Goal: Information Seeking & Learning: Learn about a topic

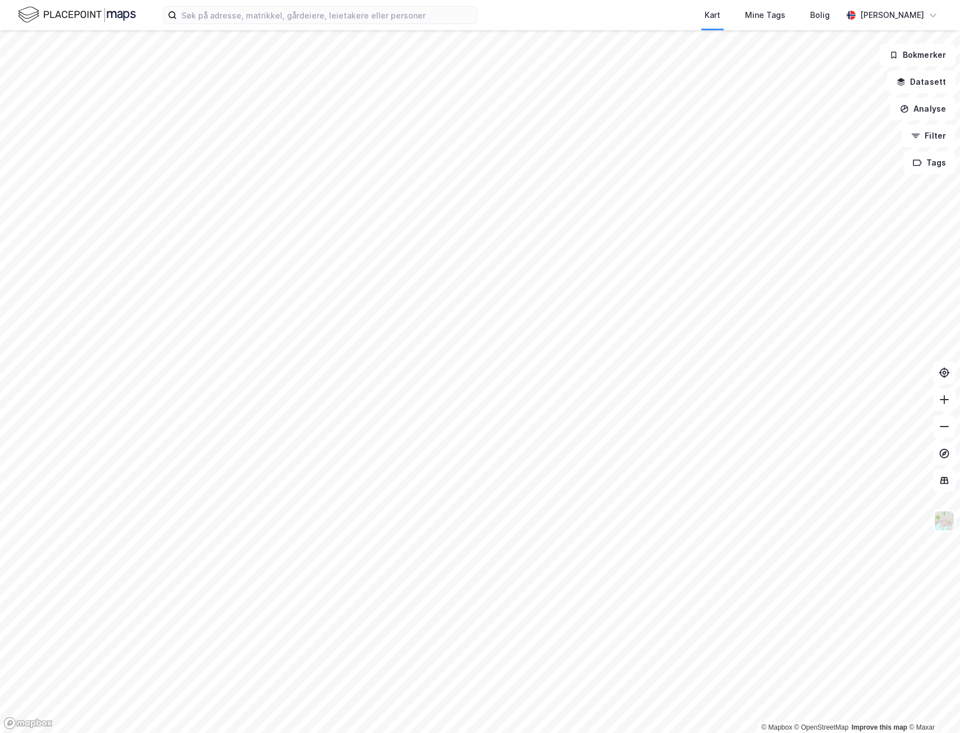
click at [252, 25] on div "Kart Mine Tags Bolig [PERSON_NAME]" at bounding box center [480, 15] width 960 height 30
click at [249, 13] on input at bounding box center [327, 15] width 300 height 17
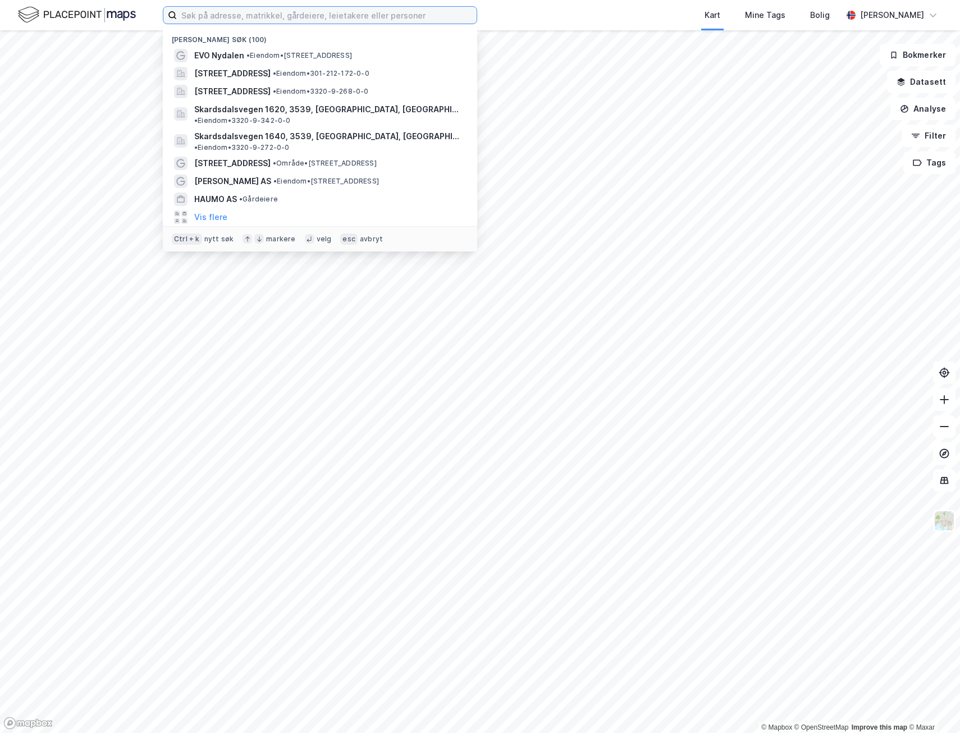
paste input "Wenaas EFTF. AS"
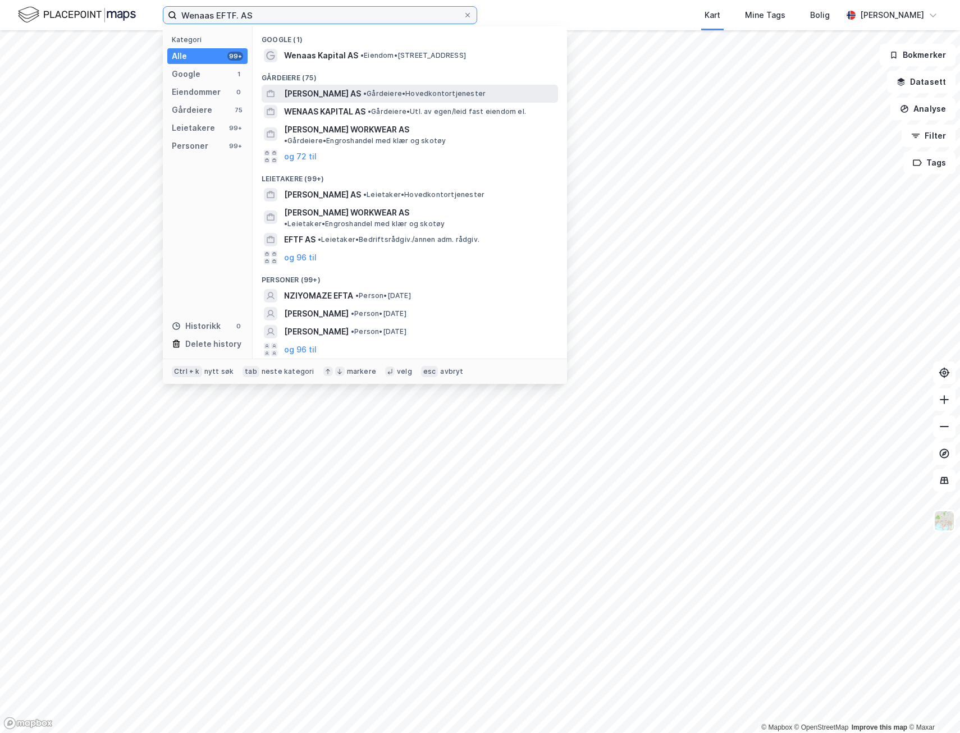
type input "Wenaas EFTF. AS"
click at [330, 92] on span "[PERSON_NAME] AS" at bounding box center [322, 93] width 77 height 13
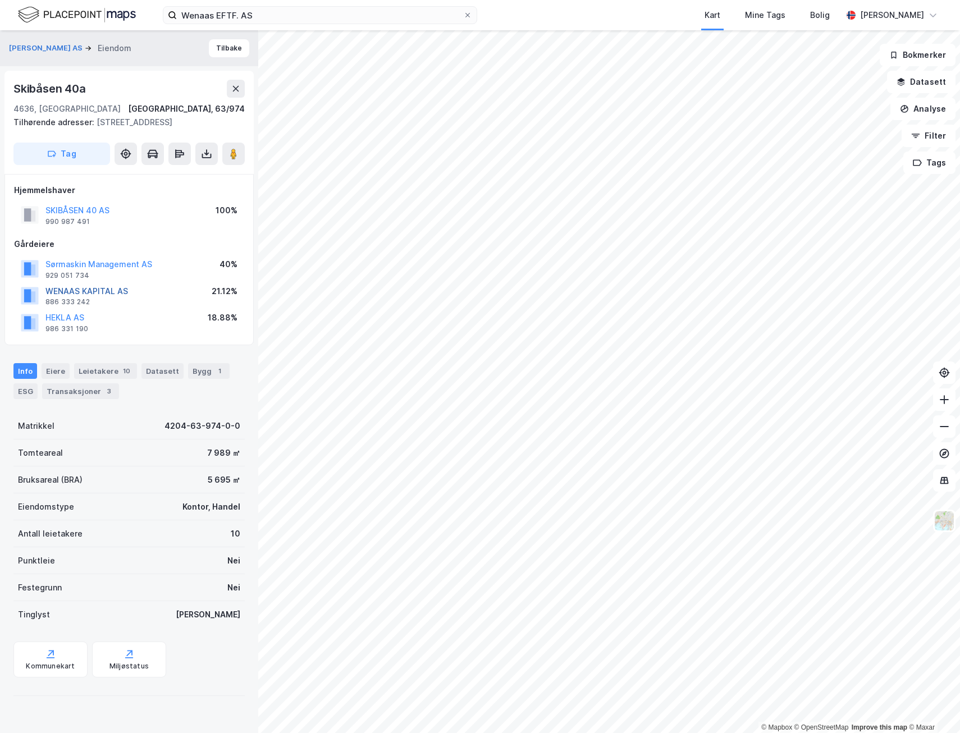
click at [0, 0] on button "WENAAS KAPITAL AS" at bounding box center [0, 0] width 0 height 0
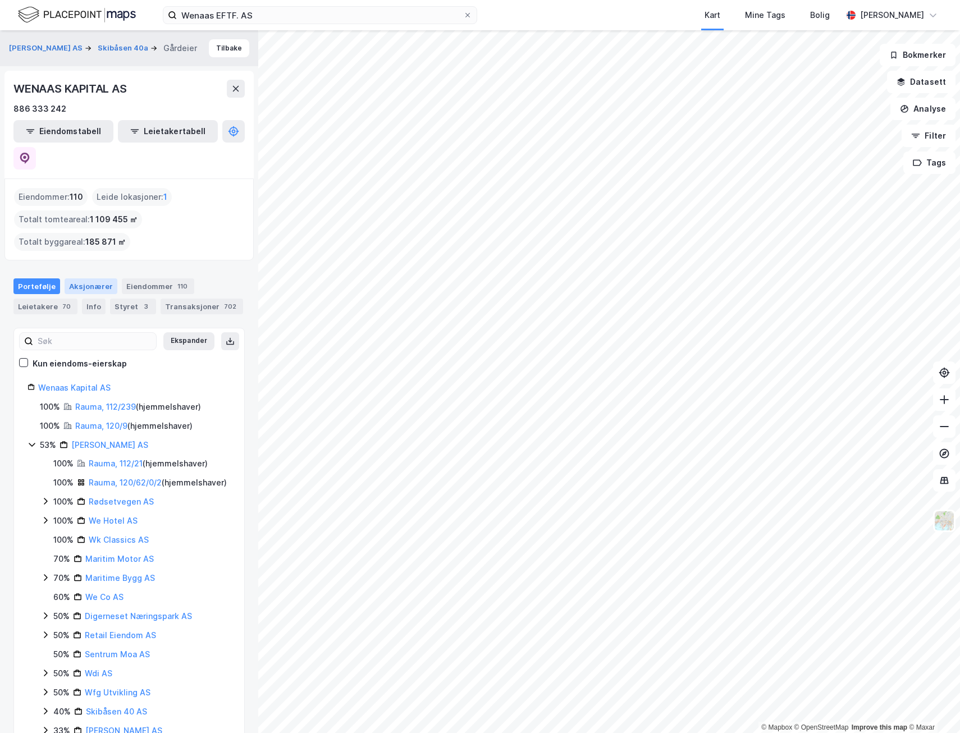
click at [80, 278] on div "Aksjonærer" at bounding box center [91, 286] width 53 height 16
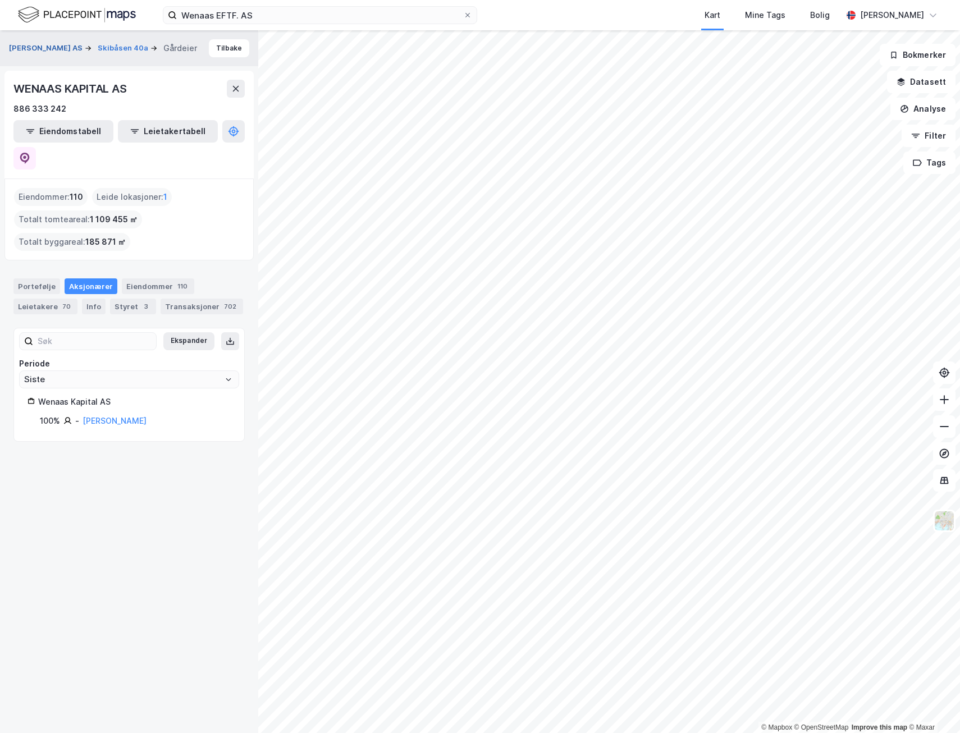
click at [49, 45] on button "[PERSON_NAME] AS" at bounding box center [47, 48] width 76 height 11
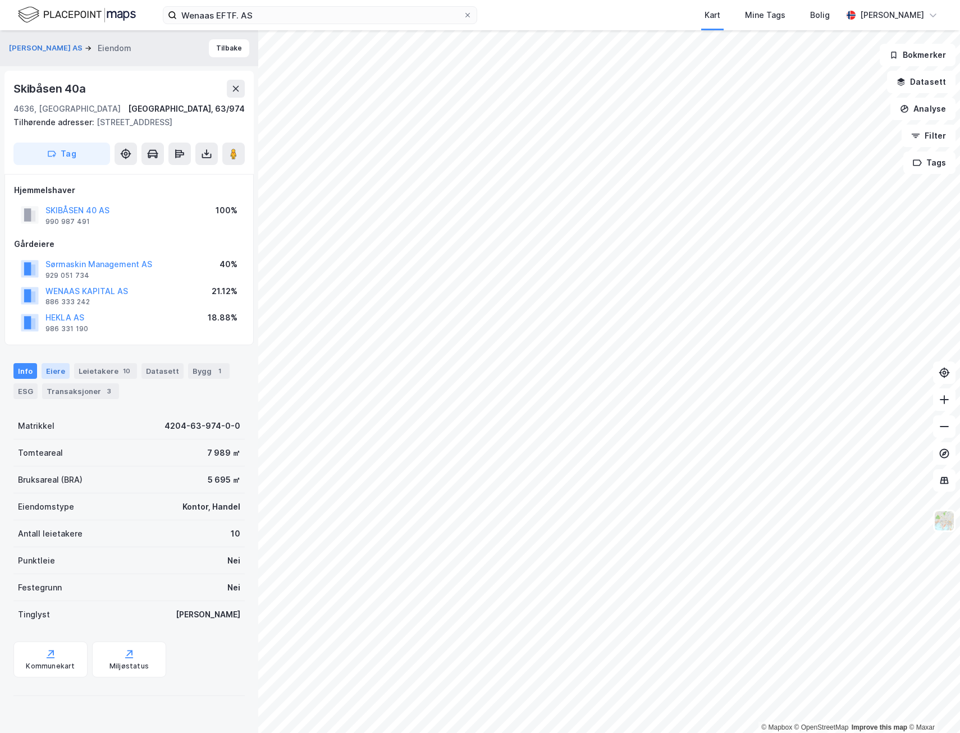
click at [57, 368] on div "Eiere" at bounding box center [56, 371] width 28 height 16
